Goal: Find specific page/section: Find specific page/section

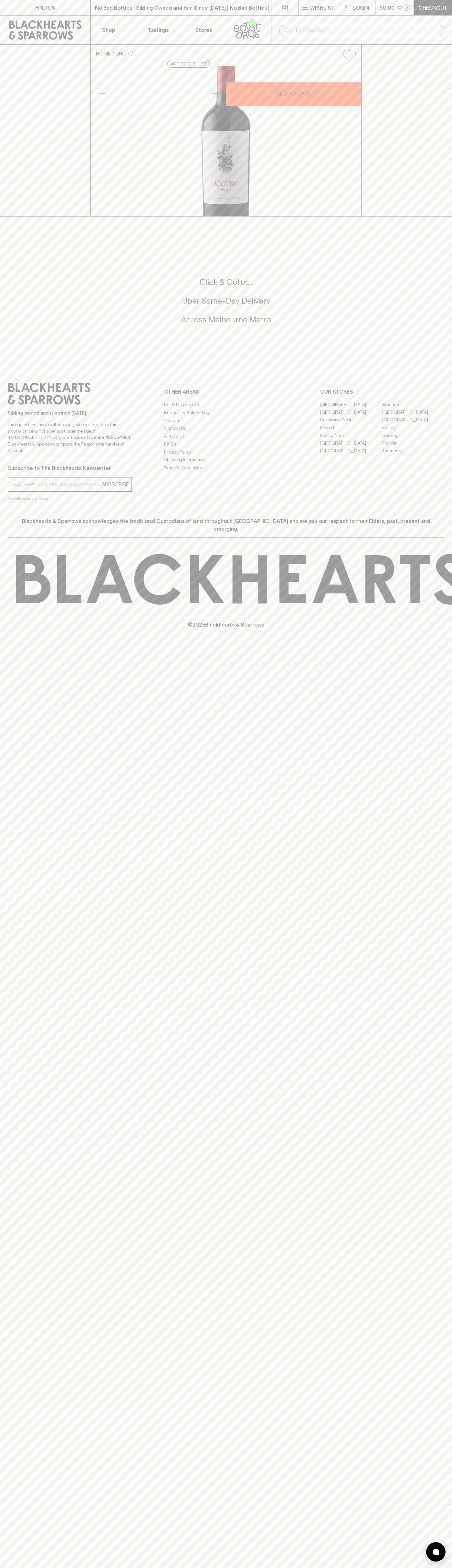
click at [184, 13] on div "| No Bad Bottles | Sibling Owned and Run Since 2006 | No Bad Bottles | Sibling …" at bounding box center [181, 7] width 181 height 15
click at [428, 512] on div "Sibling owned and run since 2006 It is against the law to sell or supply alcoho…" at bounding box center [226, 442] width 452 height 140
click at [53, 1568] on html "FIND US | No Bad Bottles | Sibling Owned and Run Since 2006 | No Bad Bottles | …" at bounding box center [226, 784] width 452 height 1568
click at [16, 605] on icon at bounding box center [453, 579] width 873 height 50
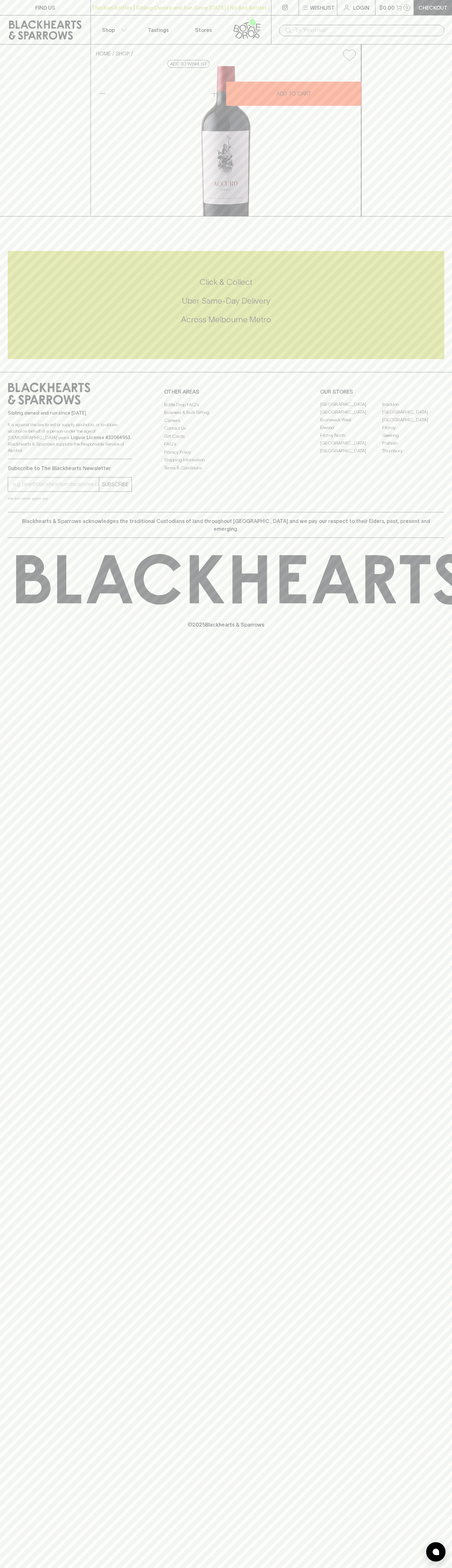
click at [413, 432] on link "Fitzroy" at bounding box center [413, 428] width 62 height 8
